Goal: Transaction & Acquisition: Purchase product/service

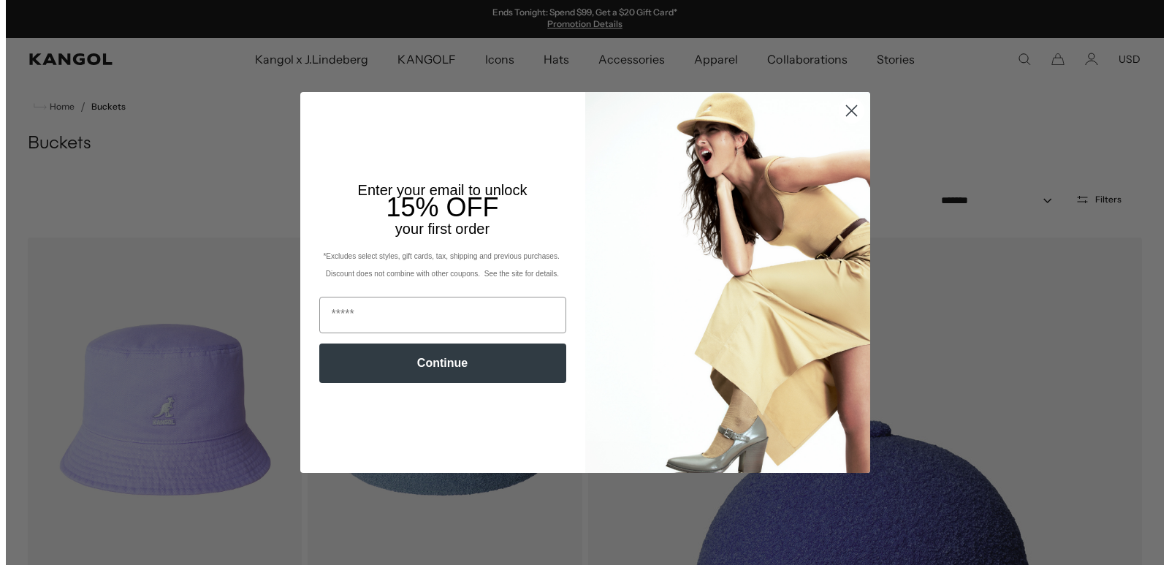
scroll to position [484, 0]
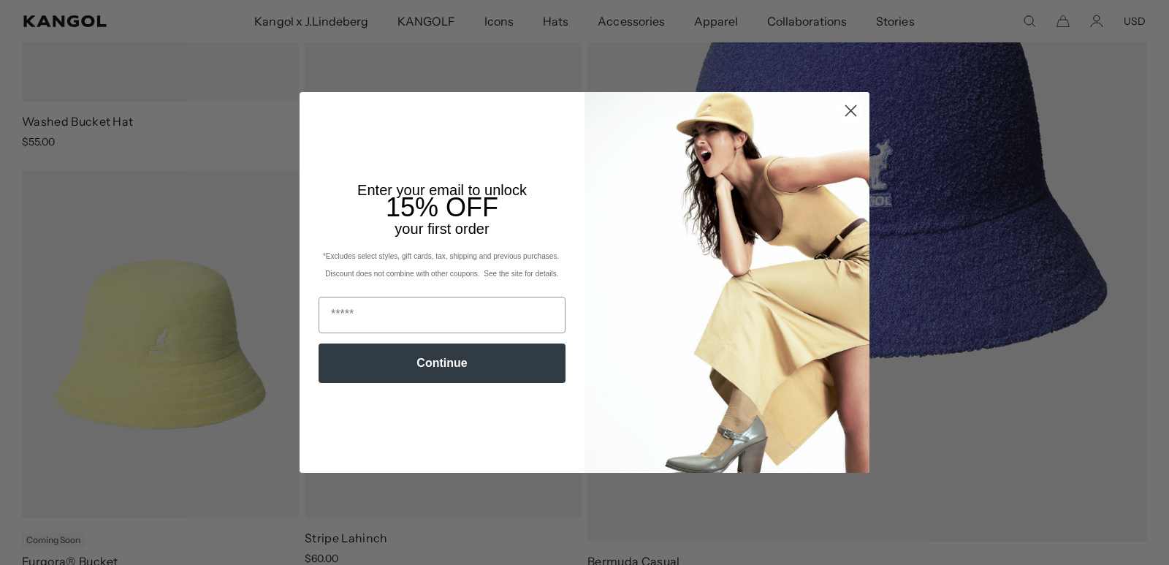
click at [845, 108] on circle "Close dialog" at bounding box center [851, 111] width 24 height 24
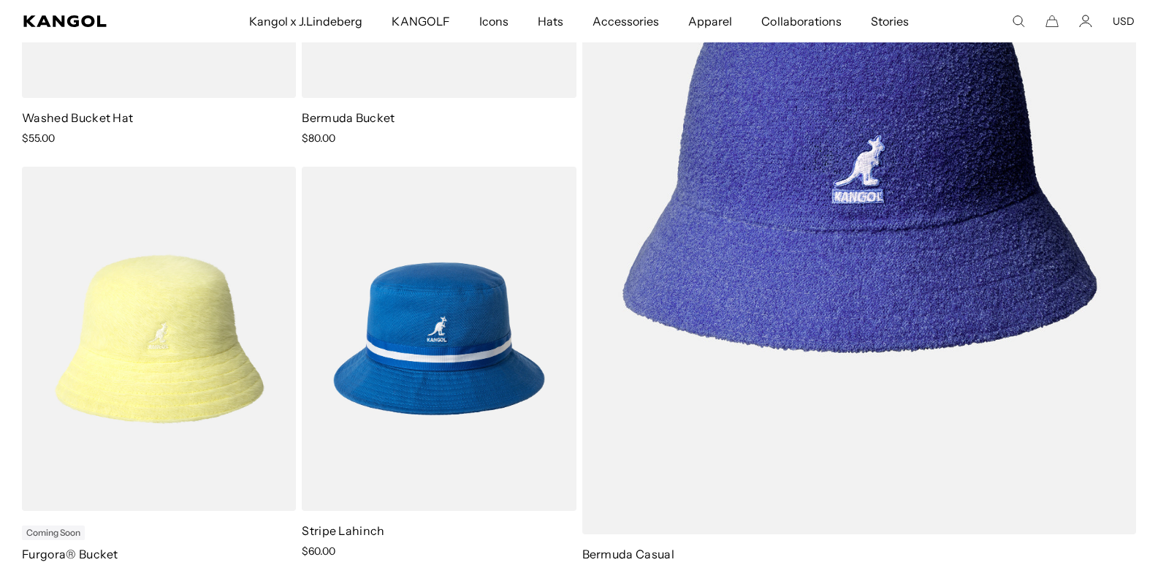
scroll to position [0, 0]
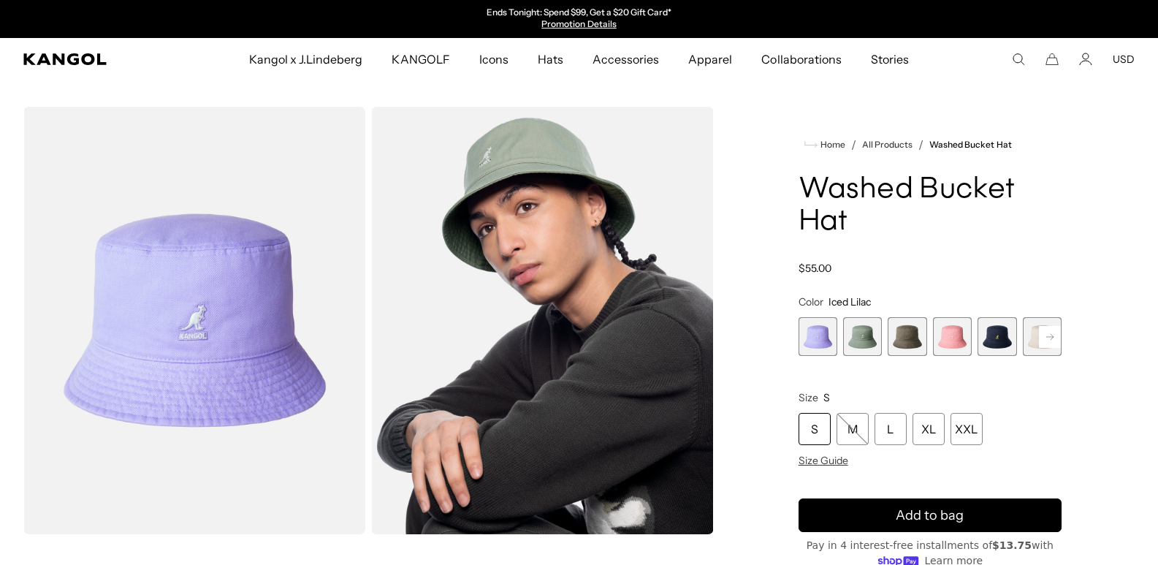
click at [1054, 339] on rect at bounding box center [1050, 337] width 22 height 22
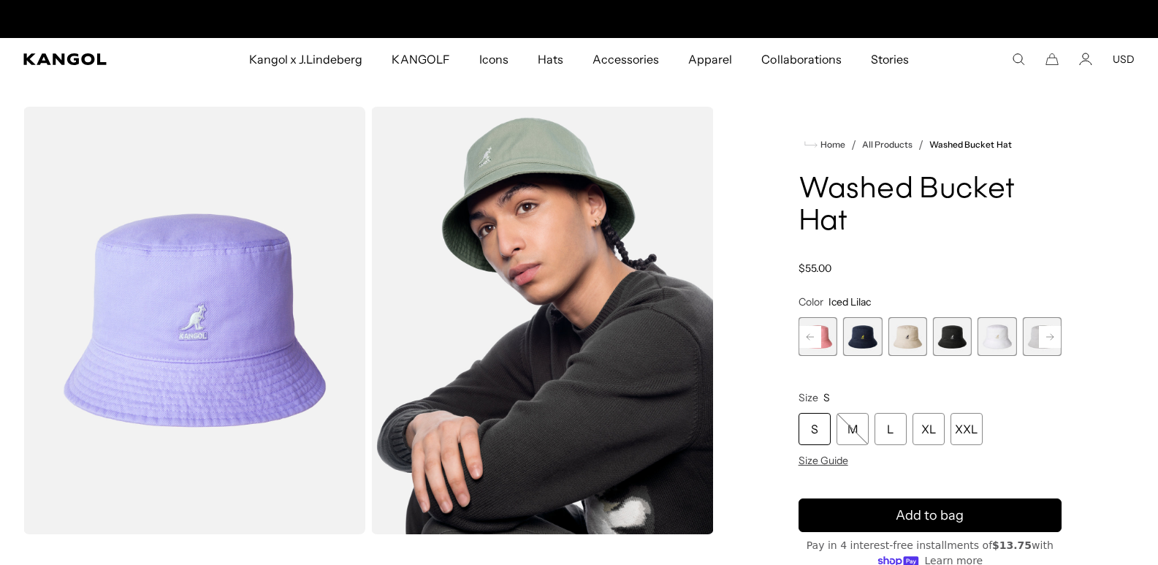
scroll to position [0, 301]
click at [1054, 339] on rect at bounding box center [1050, 337] width 22 height 22
